Goal: Information Seeking & Learning: Learn about a topic

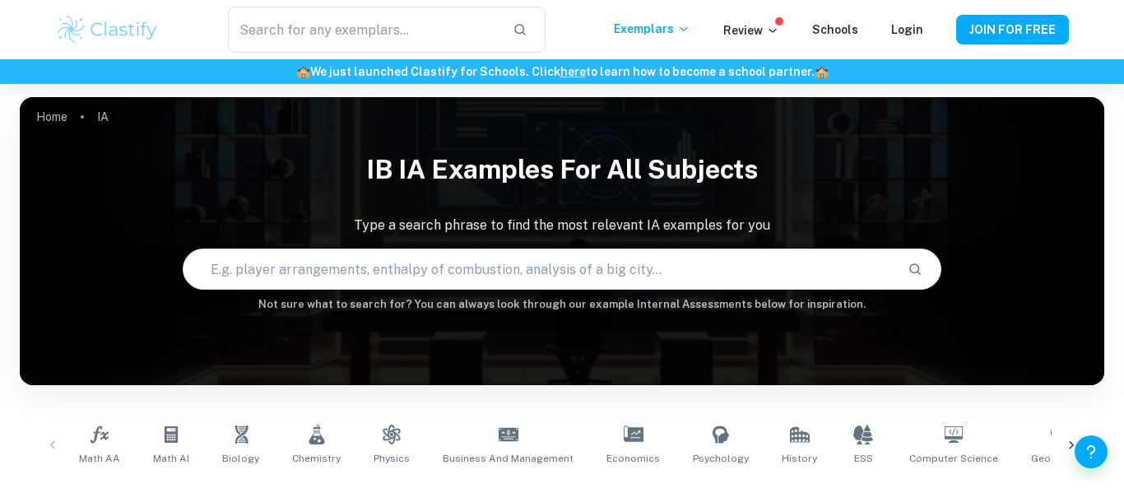
click at [502, 262] on input "text" at bounding box center [539, 269] width 712 height 46
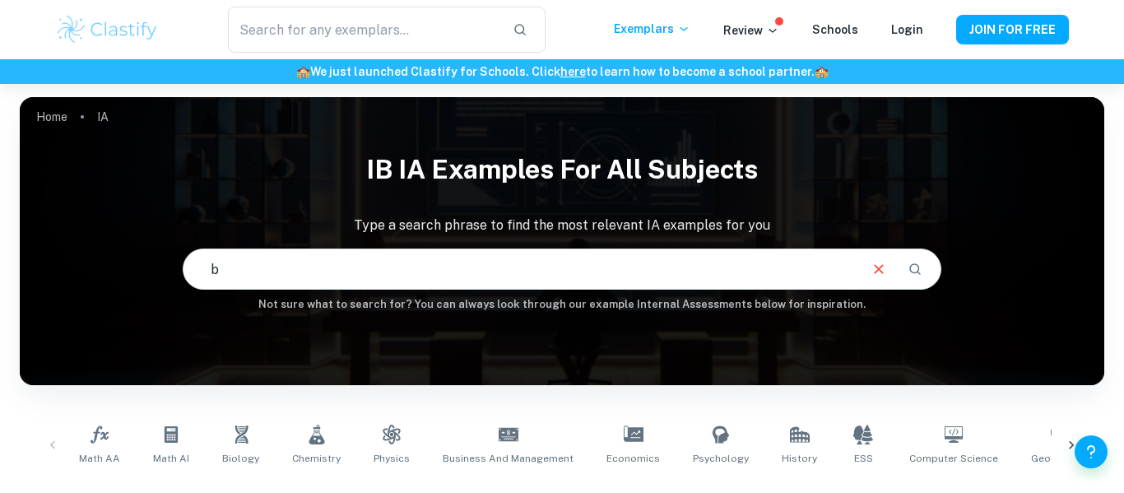
type input "b"
checkbox input "true"
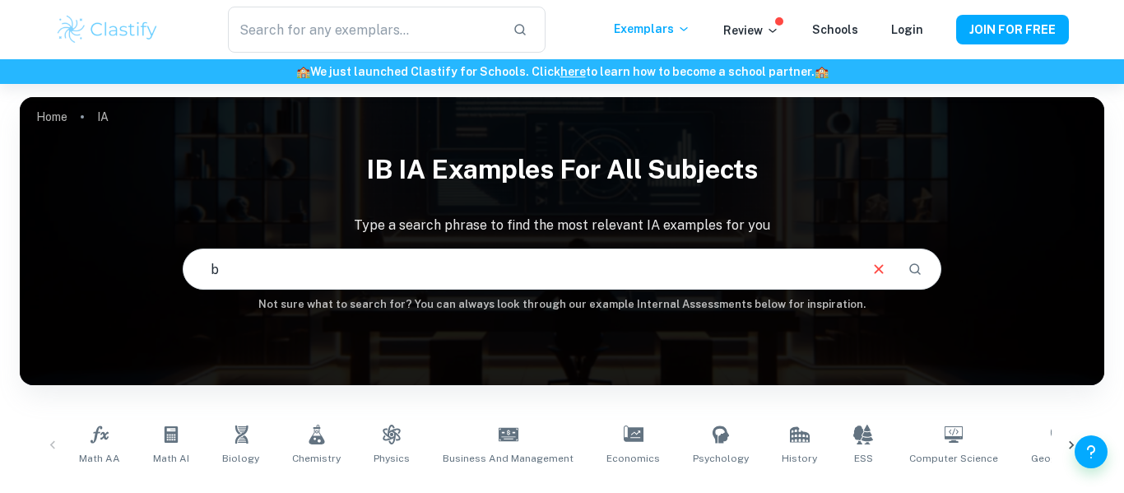
checkbox input "true"
type input "bacteria"
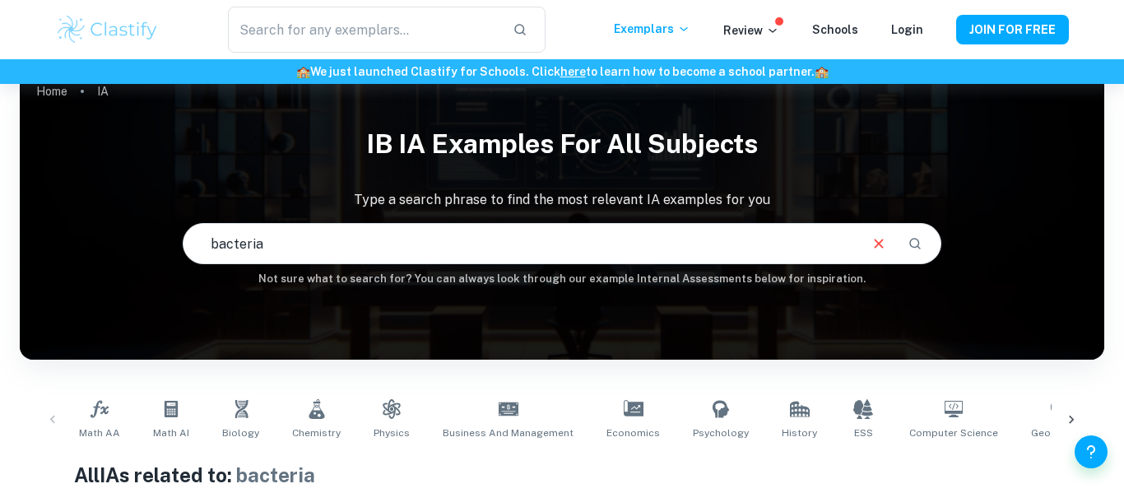
click at [402, 234] on input "bacteria" at bounding box center [520, 244] width 674 height 46
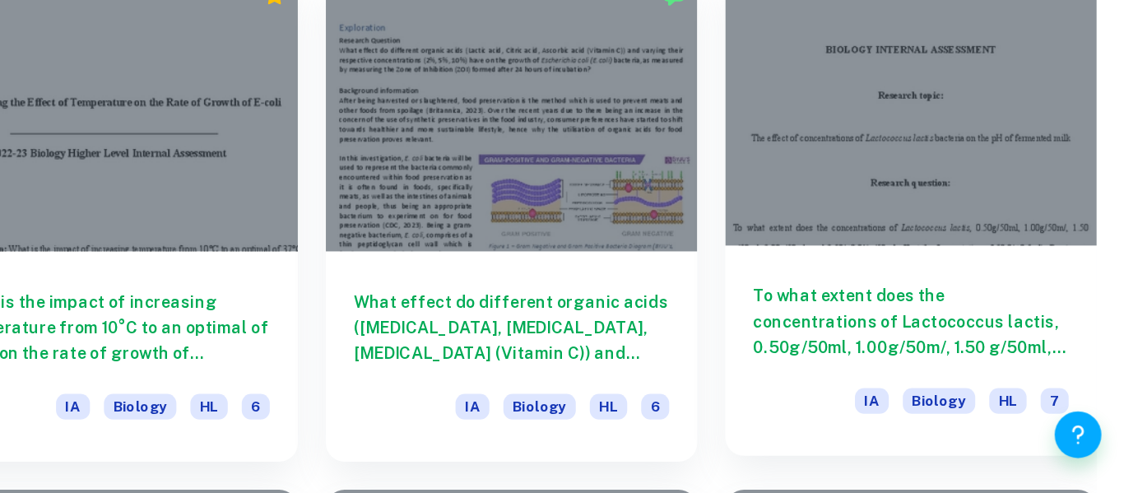
scroll to position [1520, 0]
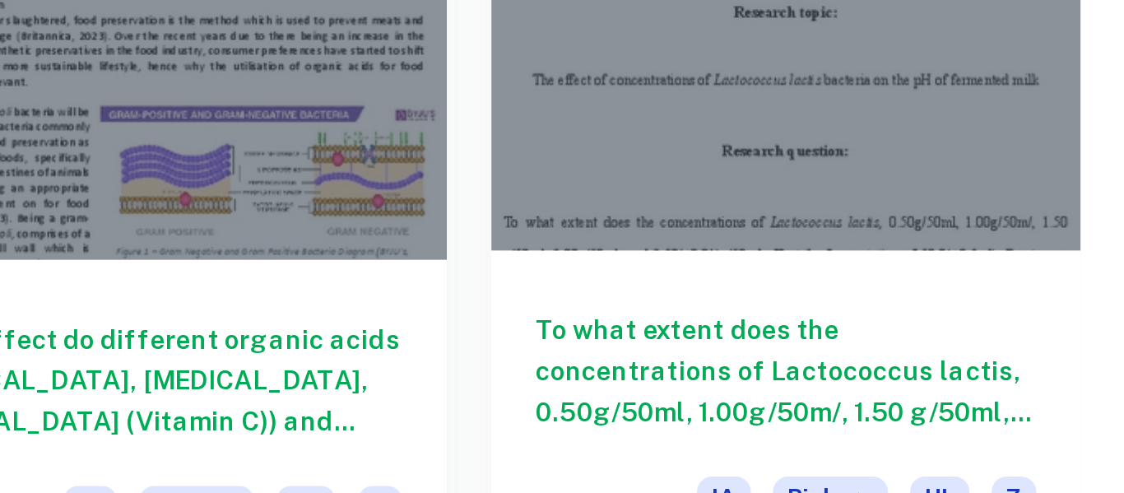
click at [1006, 278] on div at bounding box center [974, 221] width 262 height 196
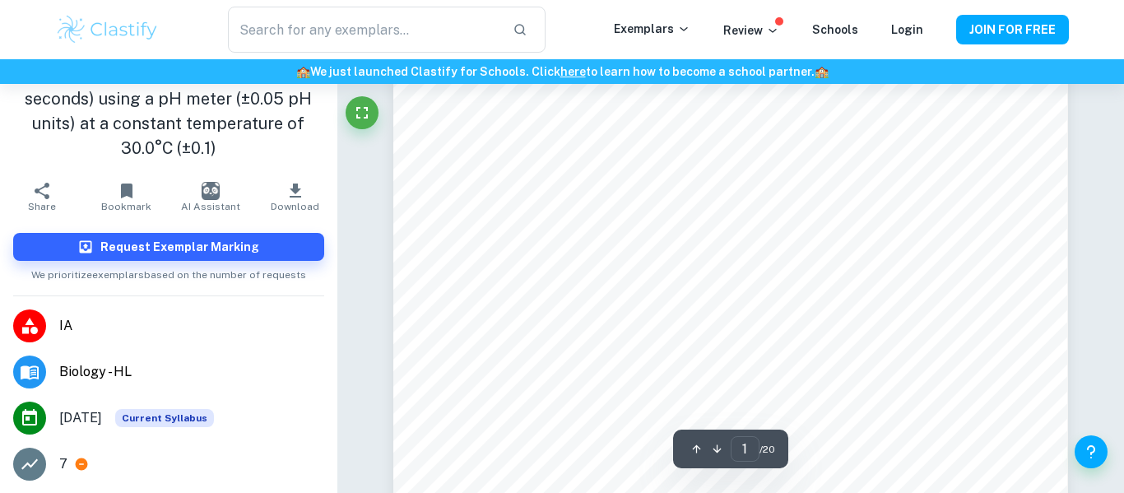
scroll to position [299, 0]
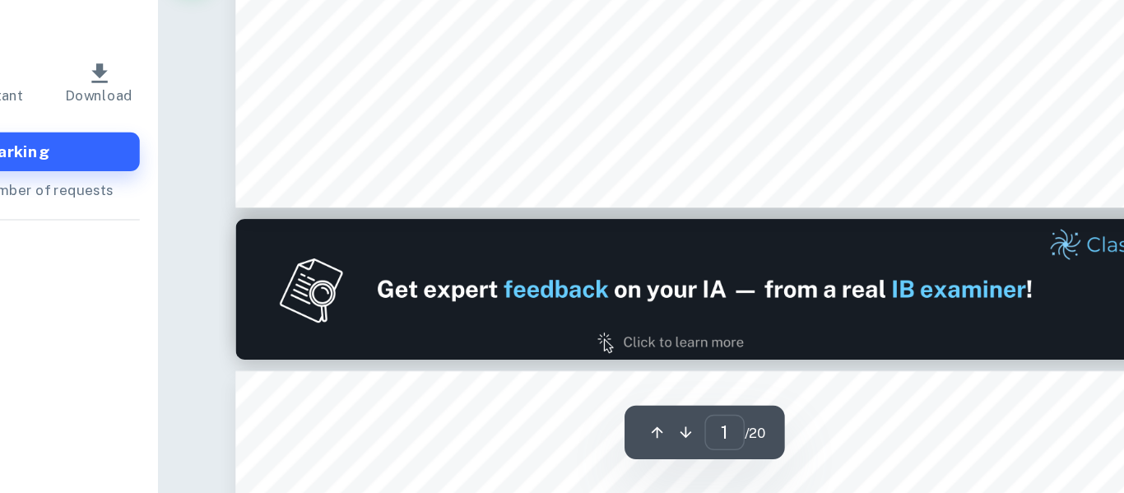
type input "2"
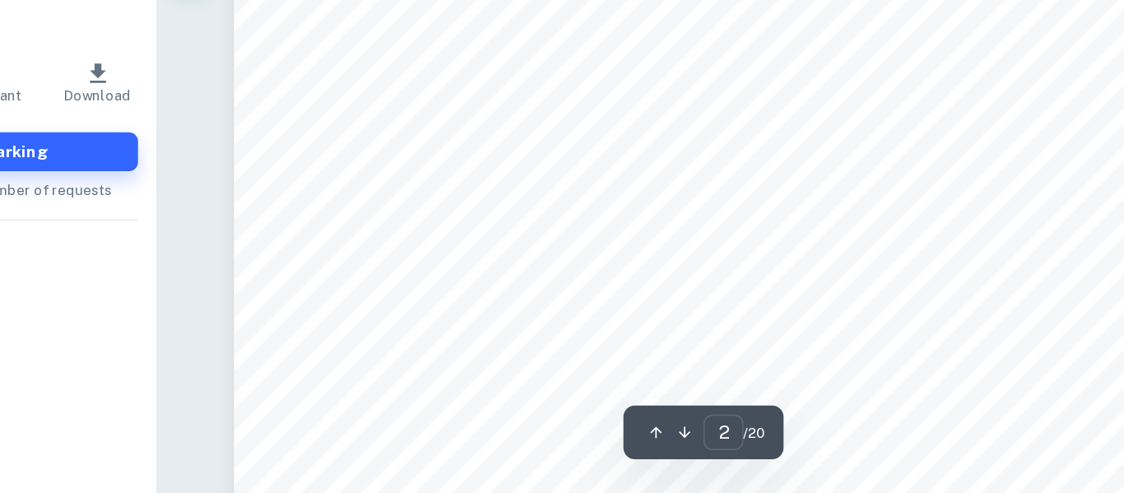
scroll to position [1080, 0]
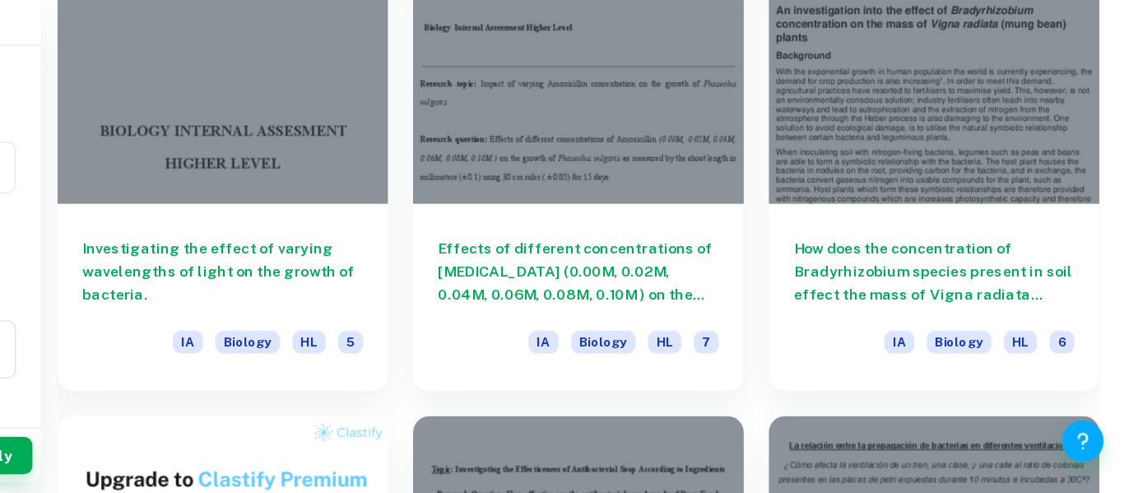
scroll to position [855, 0]
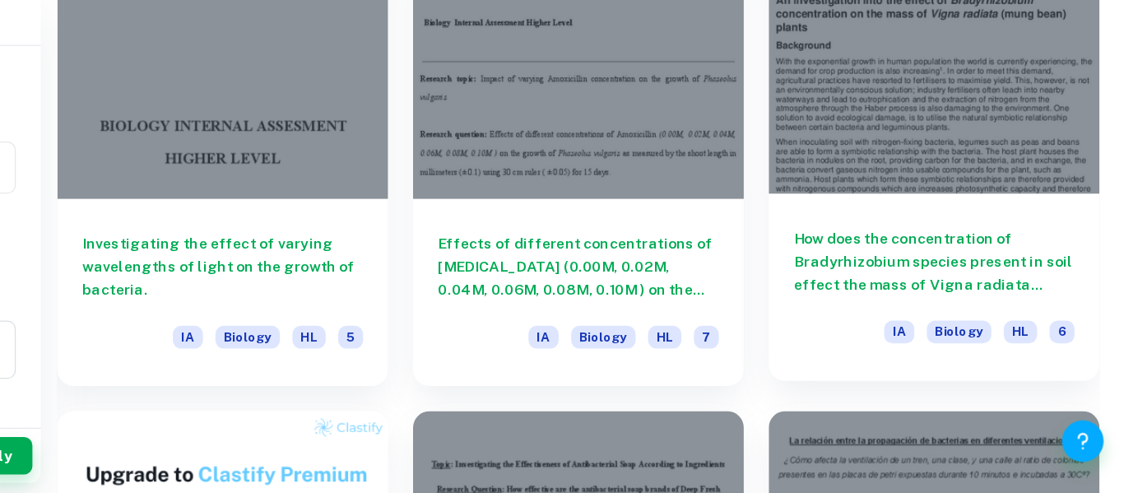
click at [878, 216] on div at bounding box center [974, 157] width 262 height 196
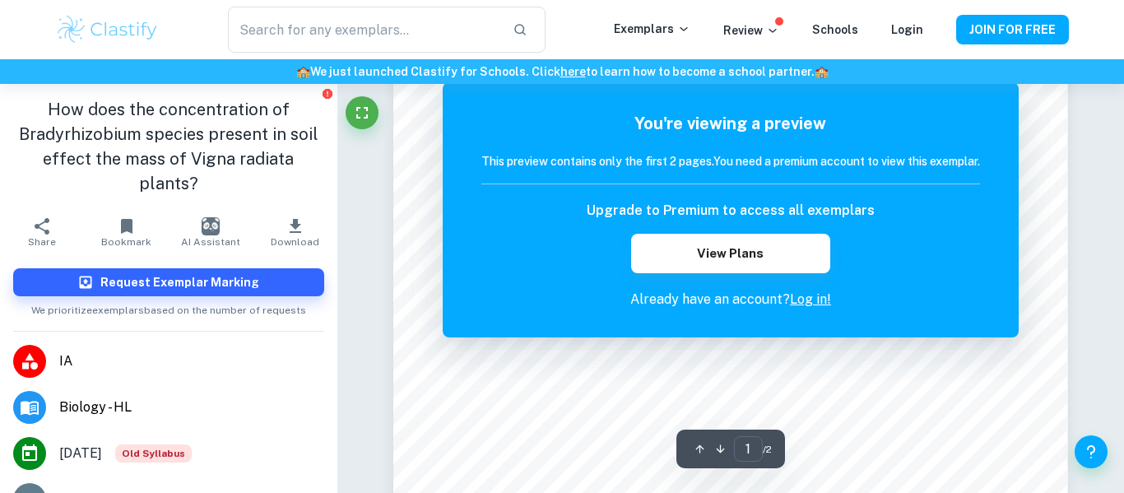
scroll to position [343, 0]
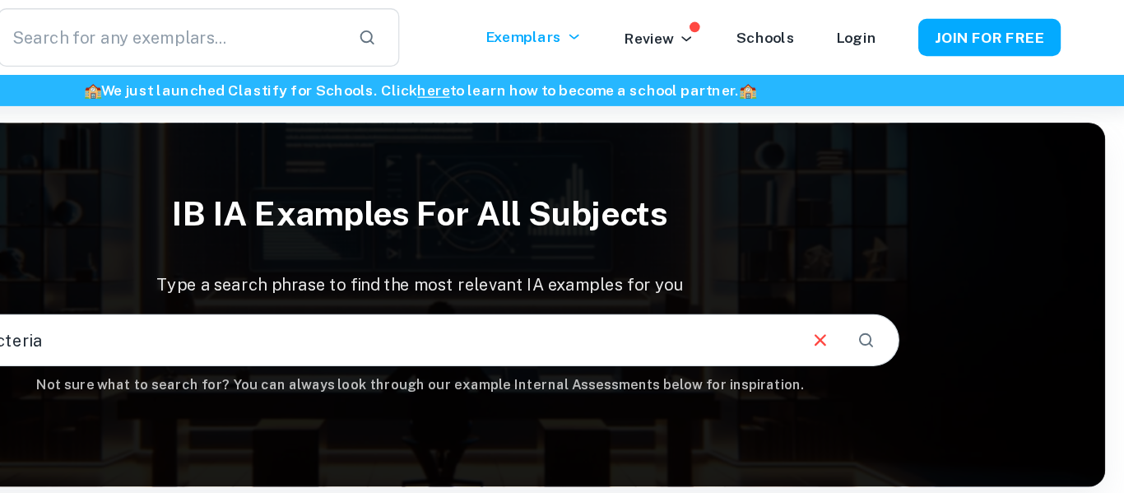
click at [473, 262] on input "bacteria" at bounding box center [520, 269] width 674 height 46
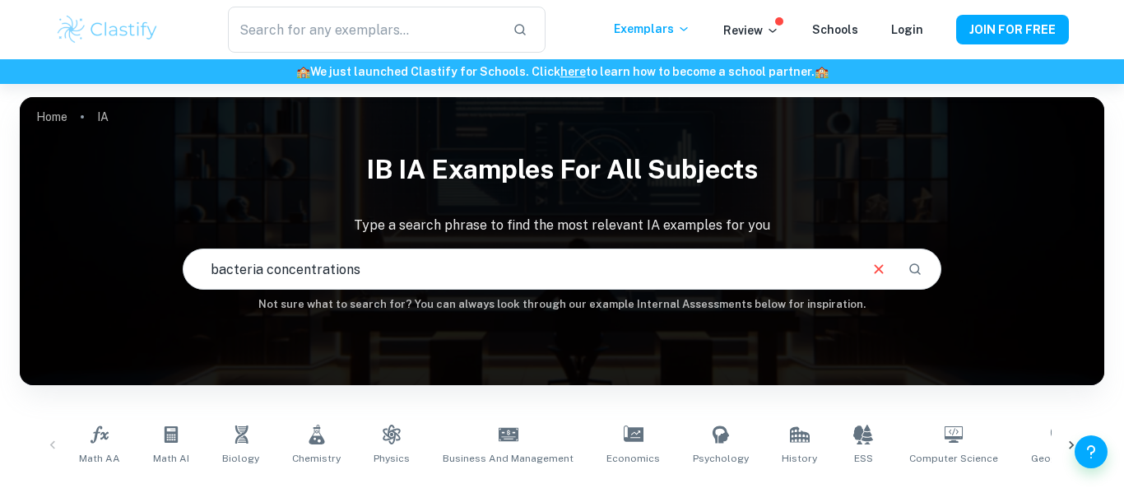
type input "bacteria concentrations"
